Goal: Task Accomplishment & Management: Complete application form

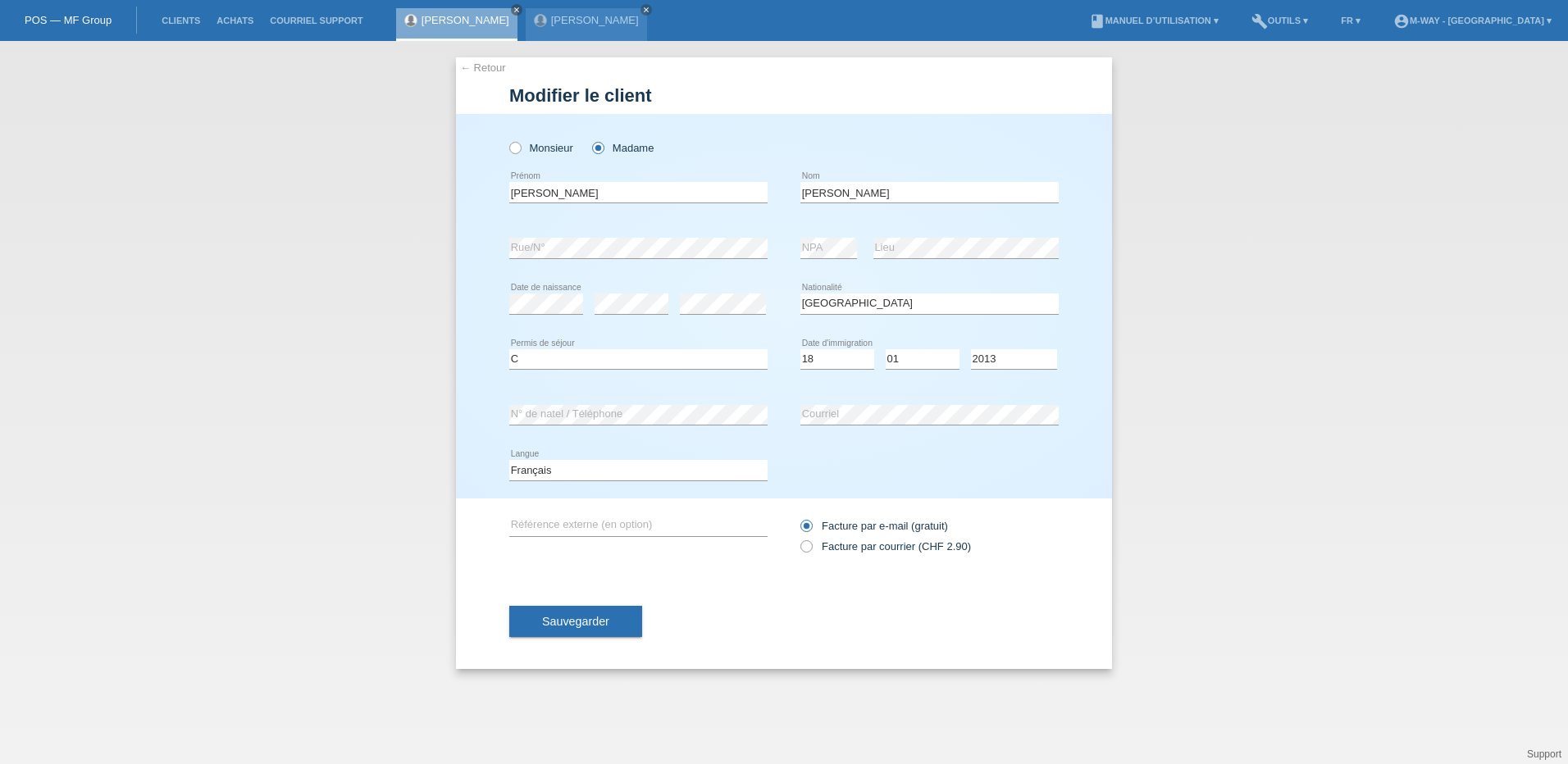
select select "ES"
select select "C"
select select "18"
select select "01"
select select "2013"
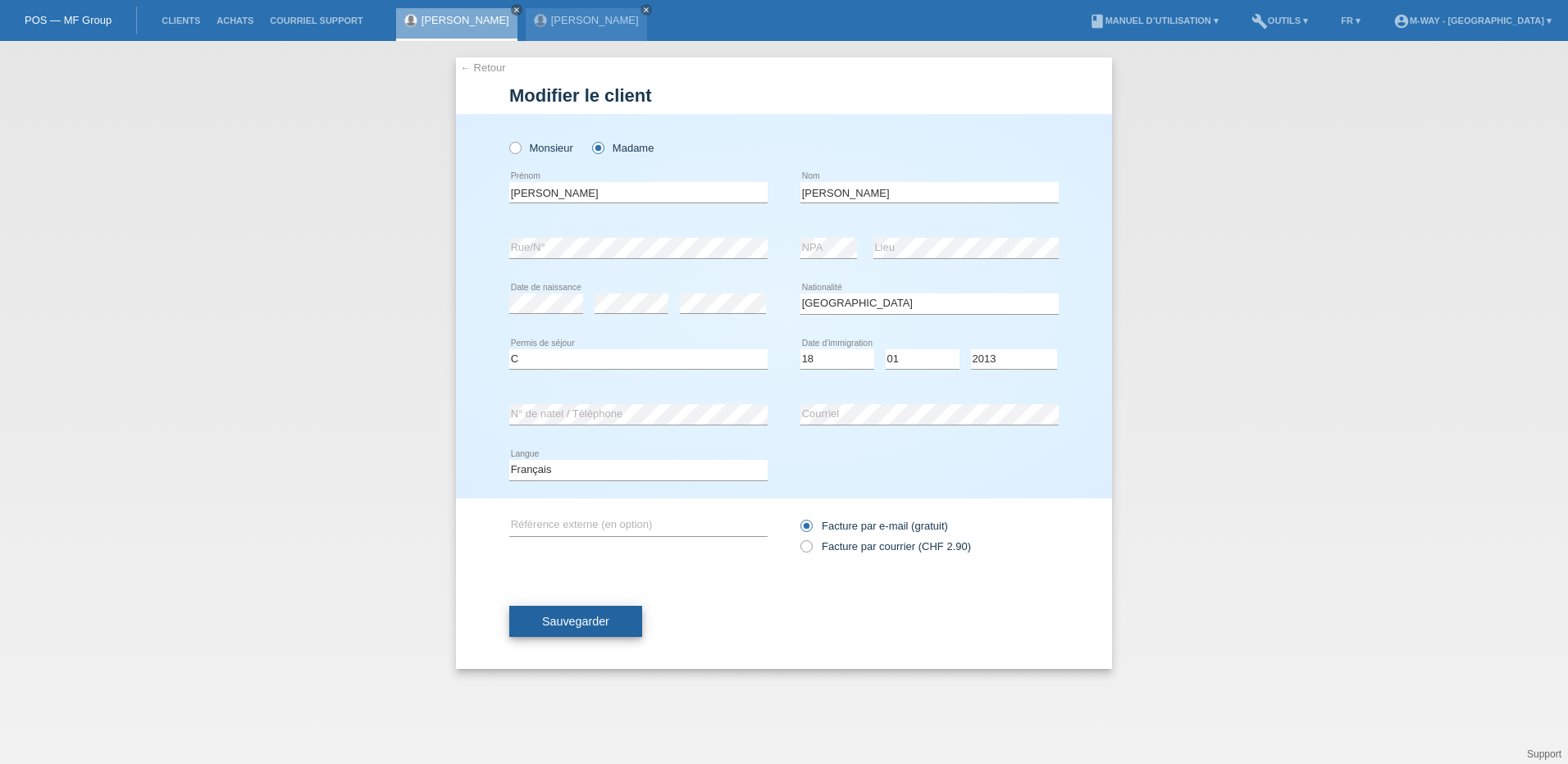
click at [588, 627] on span "Sauvegarder" at bounding box center [575, 622] width 67 height 13
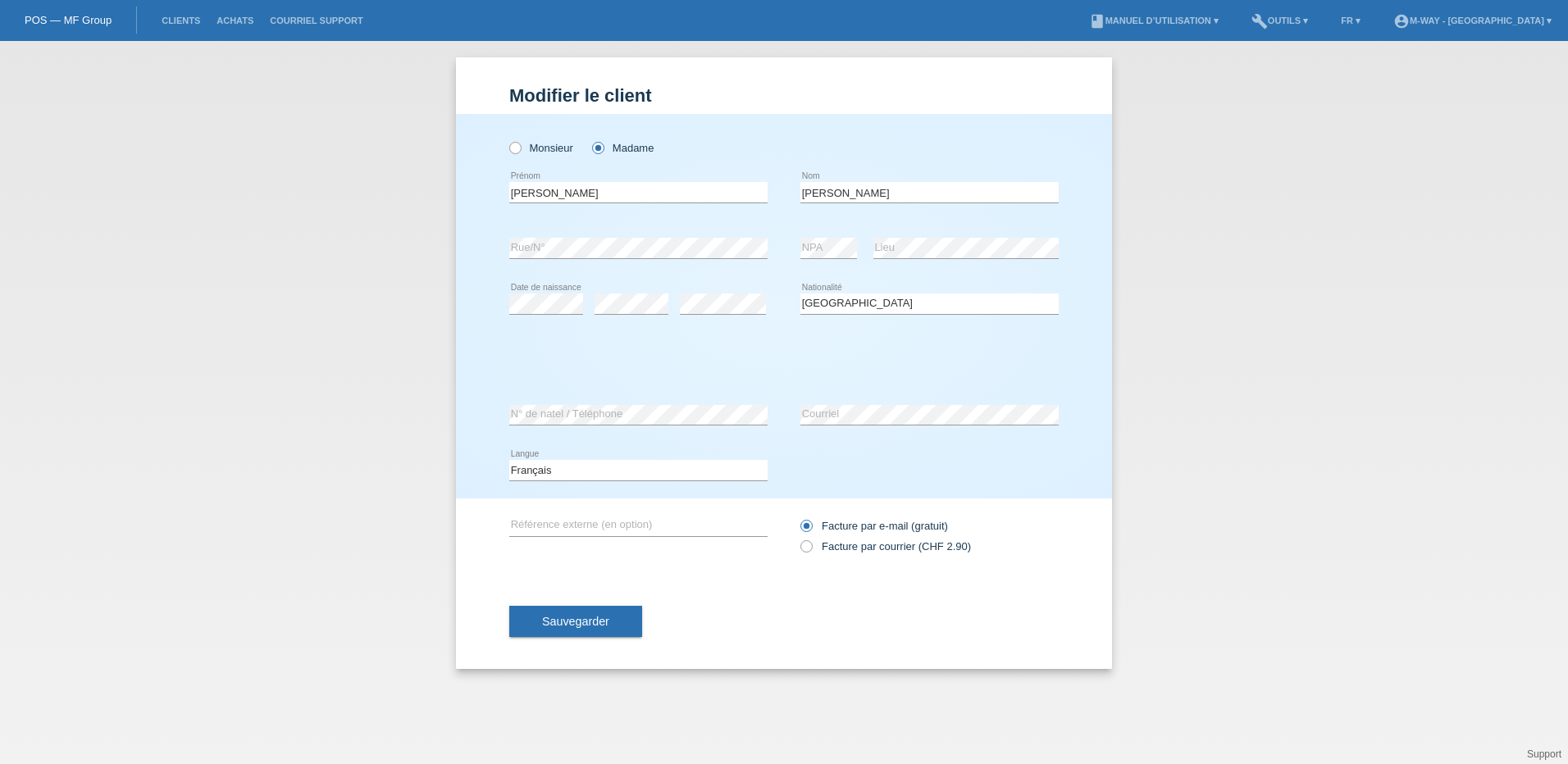
select select "ES"
select select "C"
select select "18"
select select "01"
select select "2013"
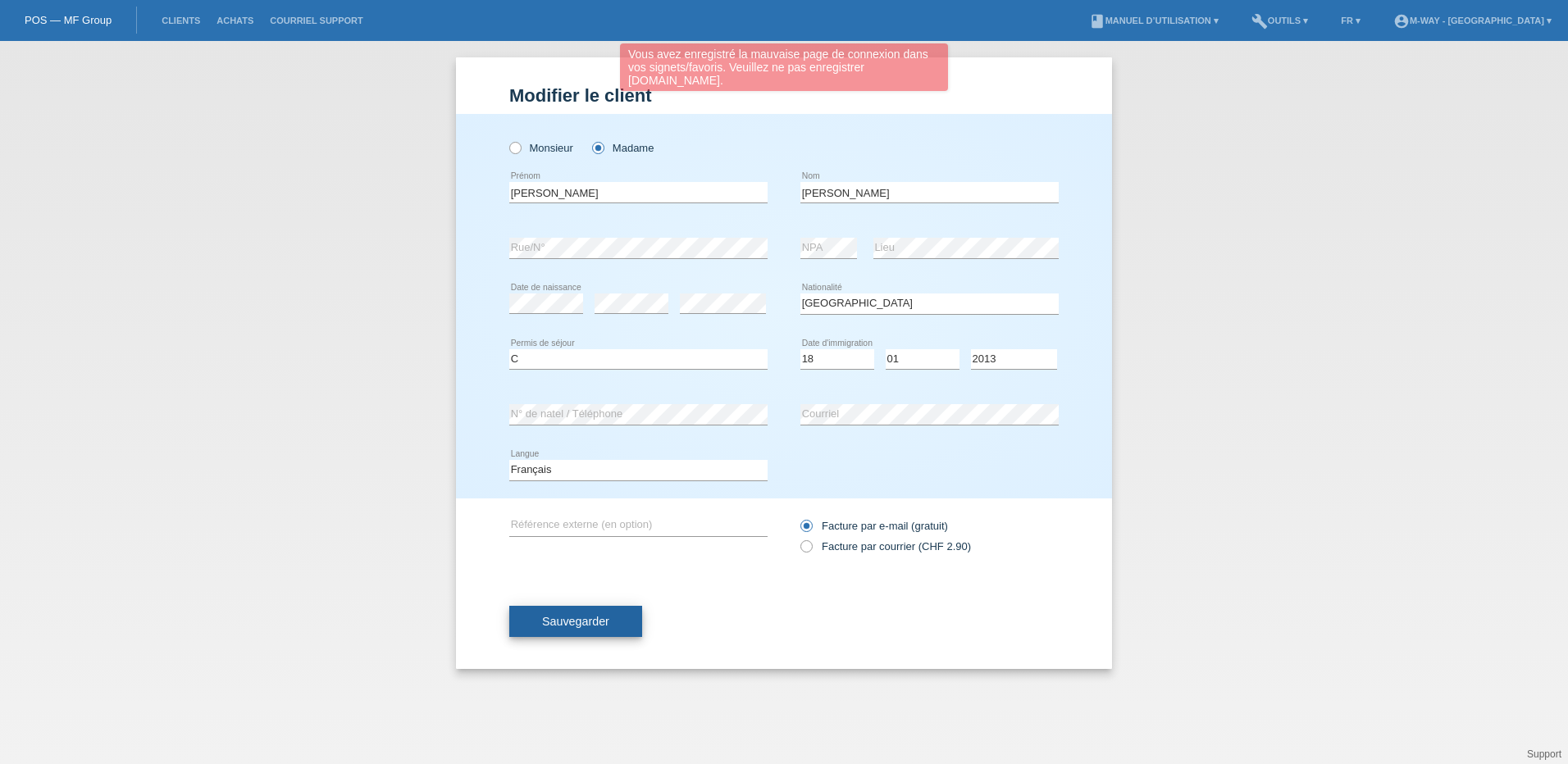
click at [603, 630] on button "Sauvegarder" at bounding box center [575, 622] width 133 height 31
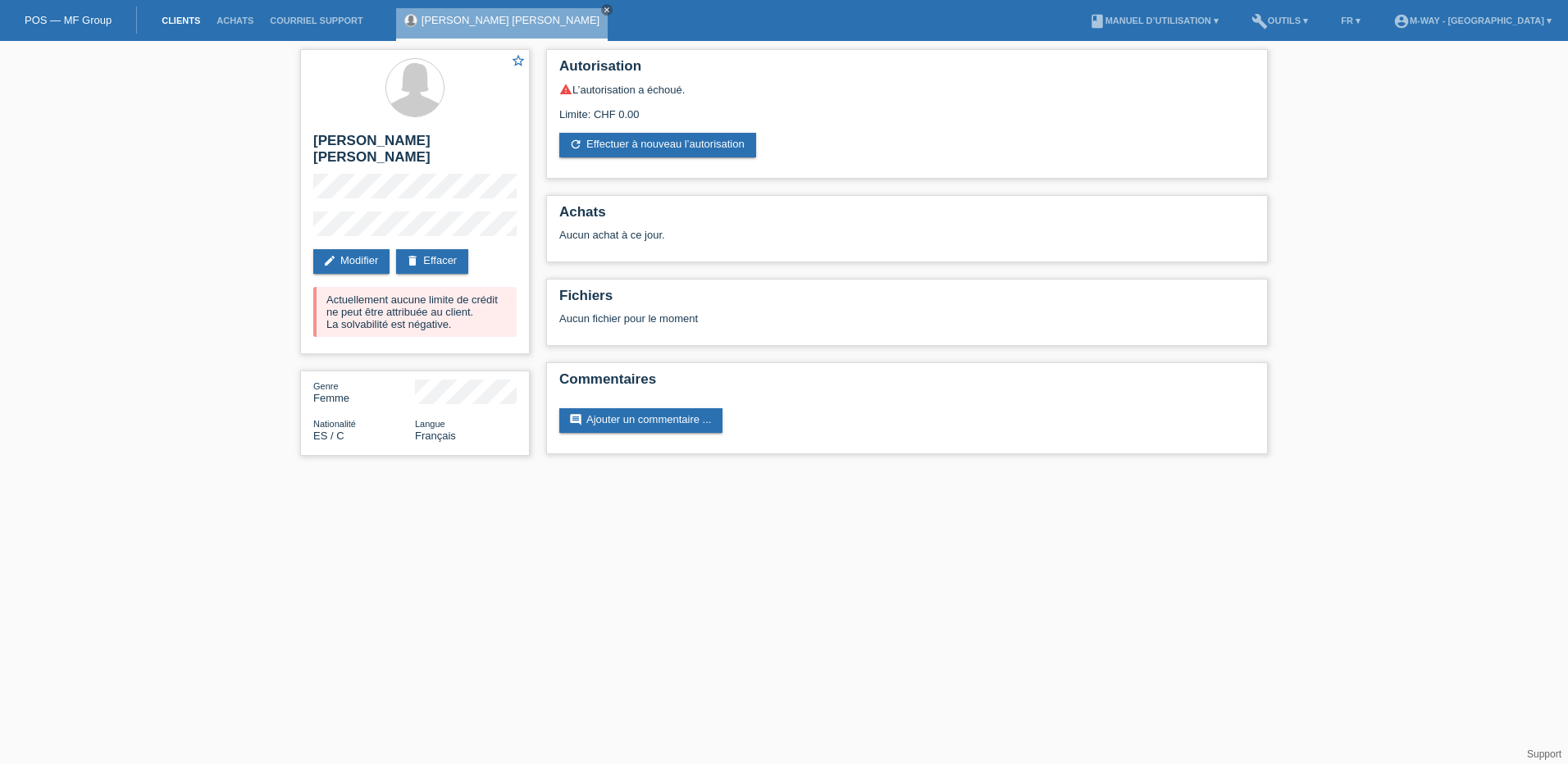
click at [190, 22] on link "Clients" at bounding box center [181, 21] width 55 height 9
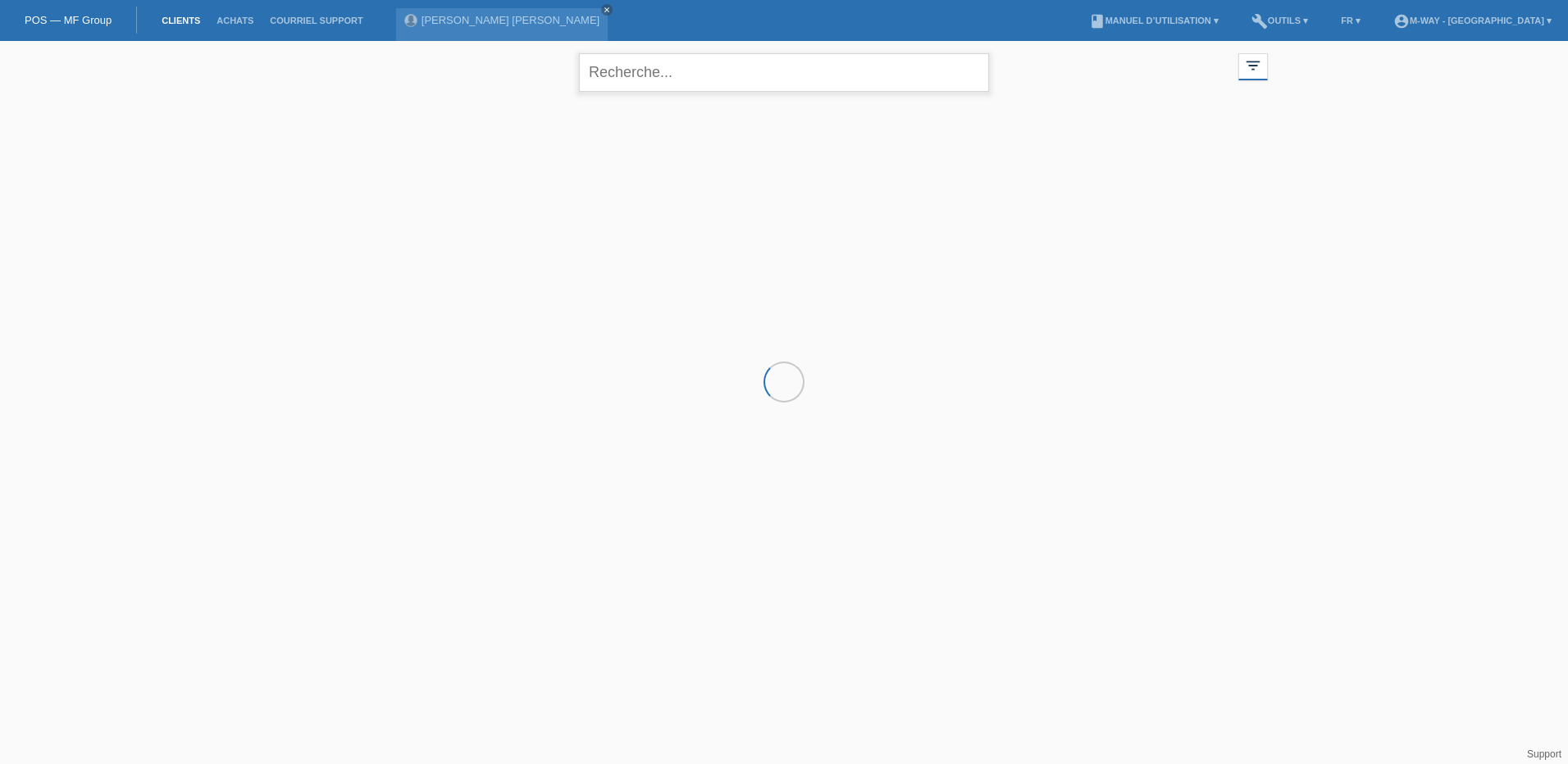
click at [626, 68] on input "text" at bounding box center [784, 72] width 410 height 38
type input "[PERSON_NAME]"
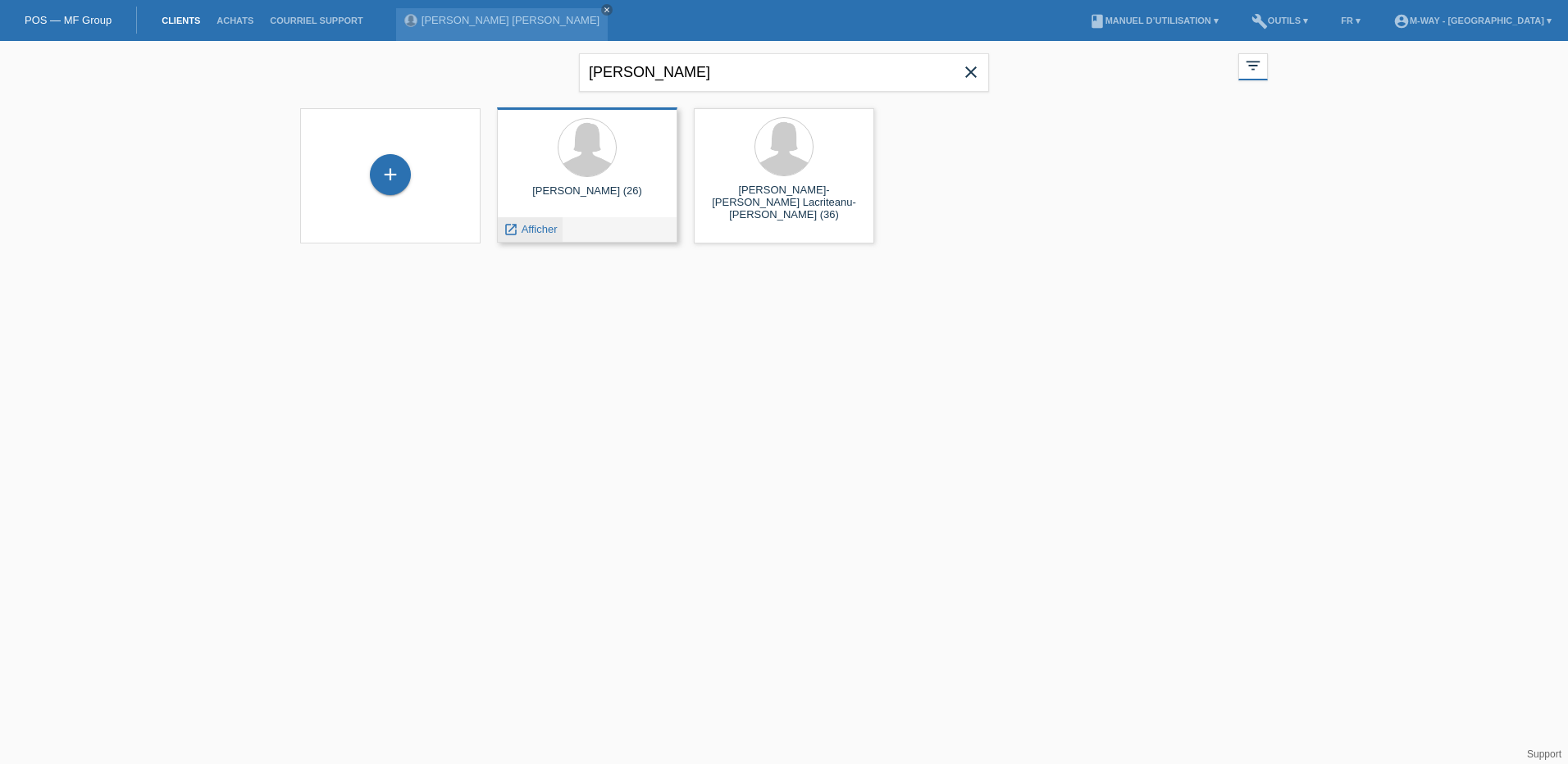
click at [533, 228] on span "Afficher" at bounding box center [539, 229] width 36 height 12
